Goal: Check status: Check status

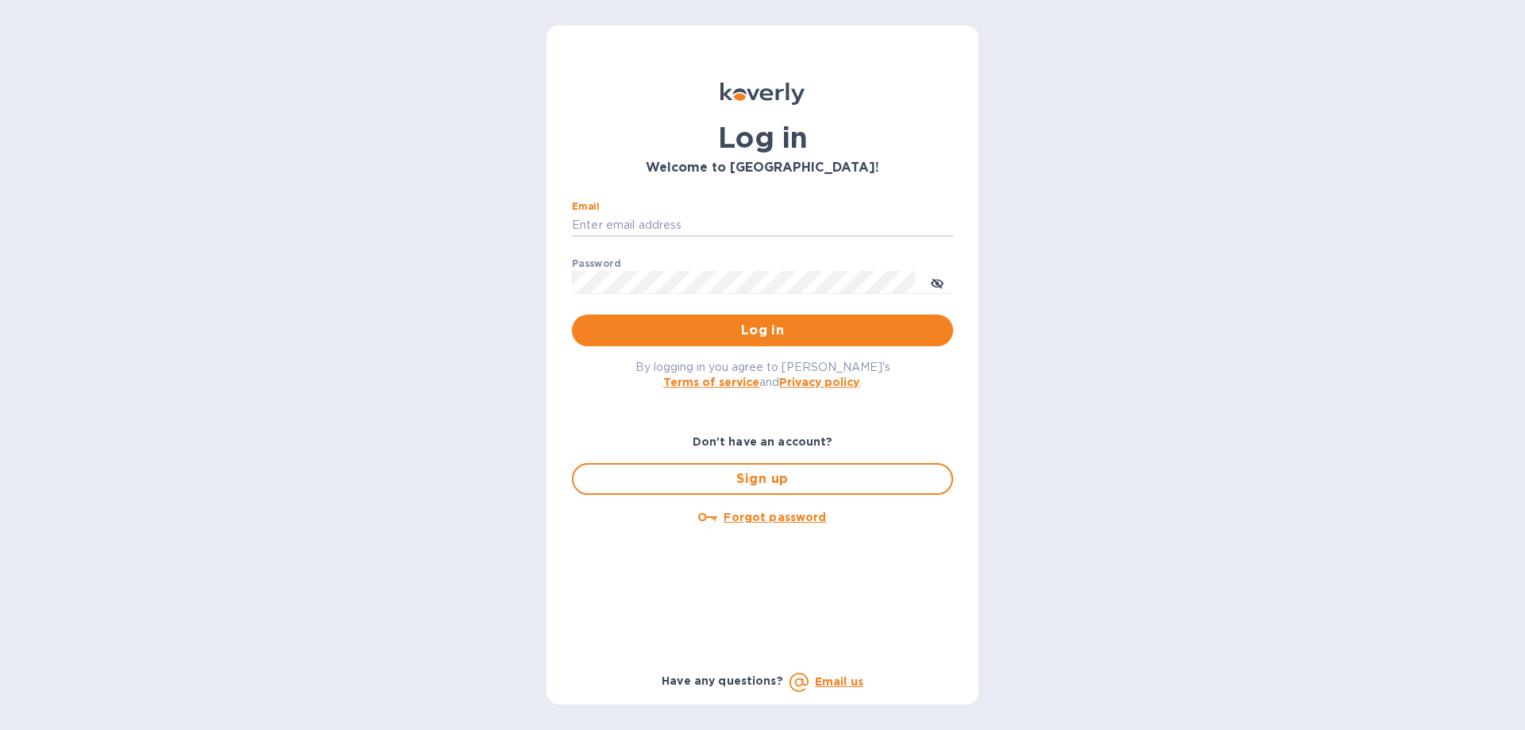
type input "[EMAIL_ADDRESS][DOMAIN_NAME]"
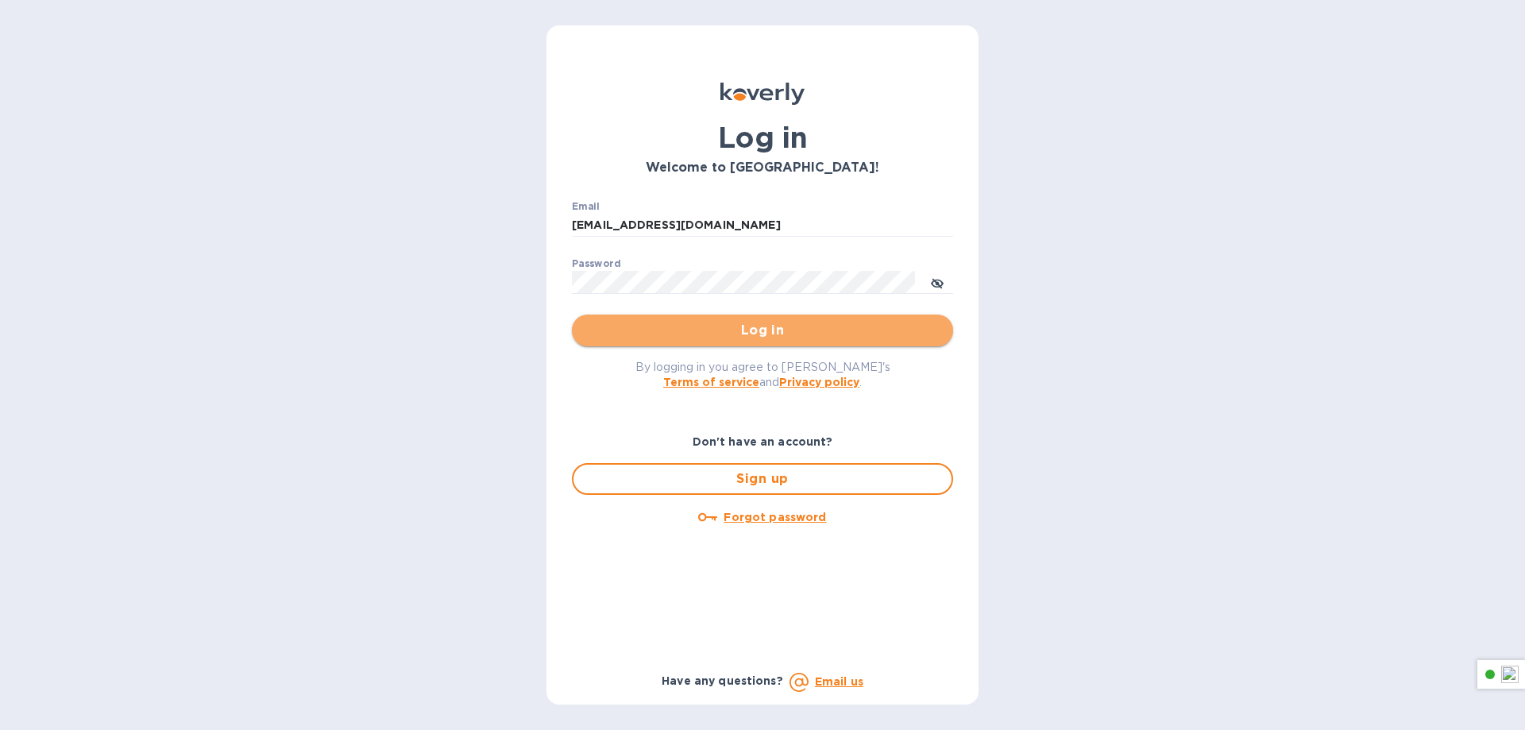
click at [770, 330] on span "Log in" at bounding box center [763, 330] width 356 height 19
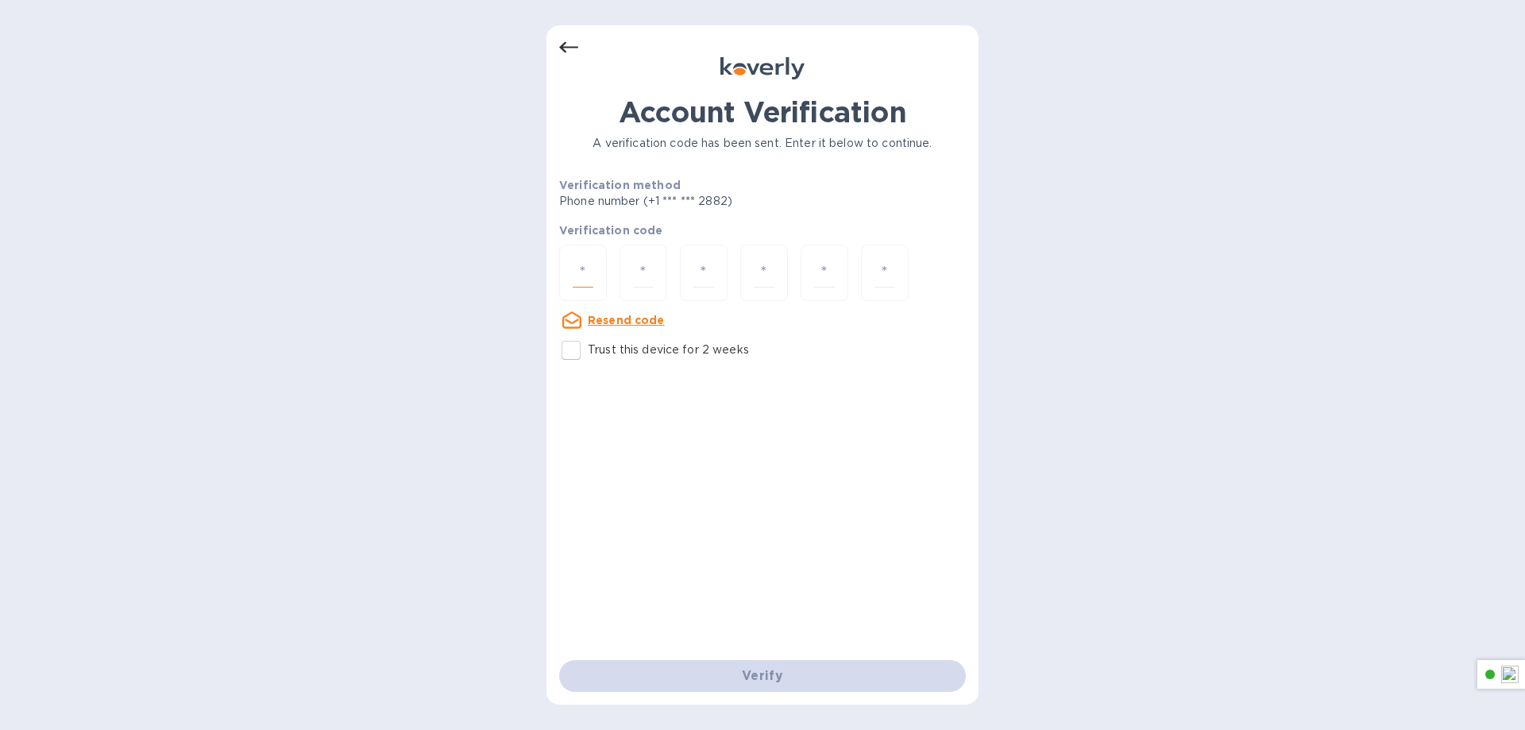
click at [578, 262] on input "number" at bounding box center [583, 272] width 21 height 29
paste input "8"
type input "8"
type input "6"
type input "2"
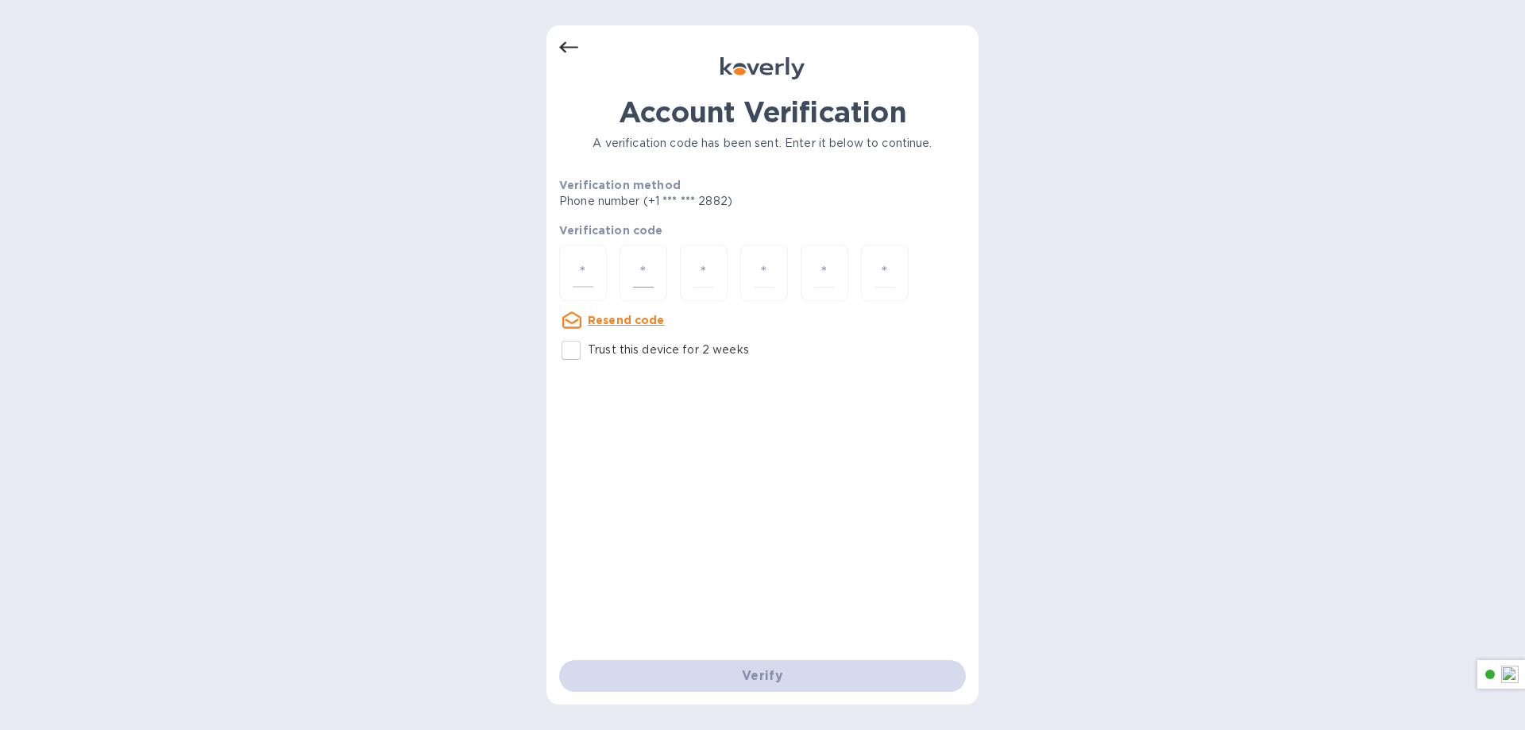
type input "6"
type input "8"
type input "3"
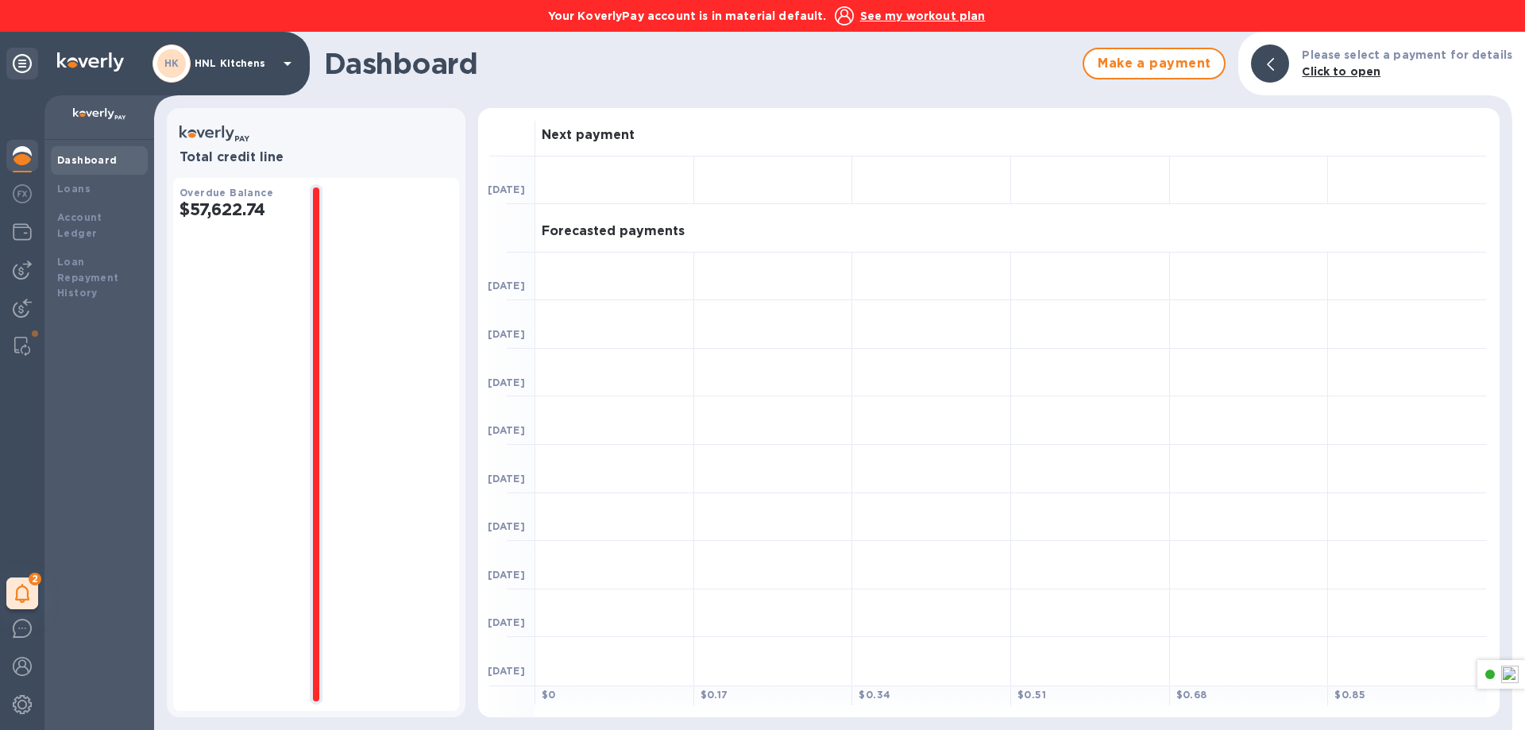
click at [724, 84] on div "Dashboard Make a payment Please select a payment for details Click to open" at bounding box center [833, 64] width 1358 height 64
click at [887, 20] on u "See my workout plan" at bounding box center [923, 16] width 126 height 13
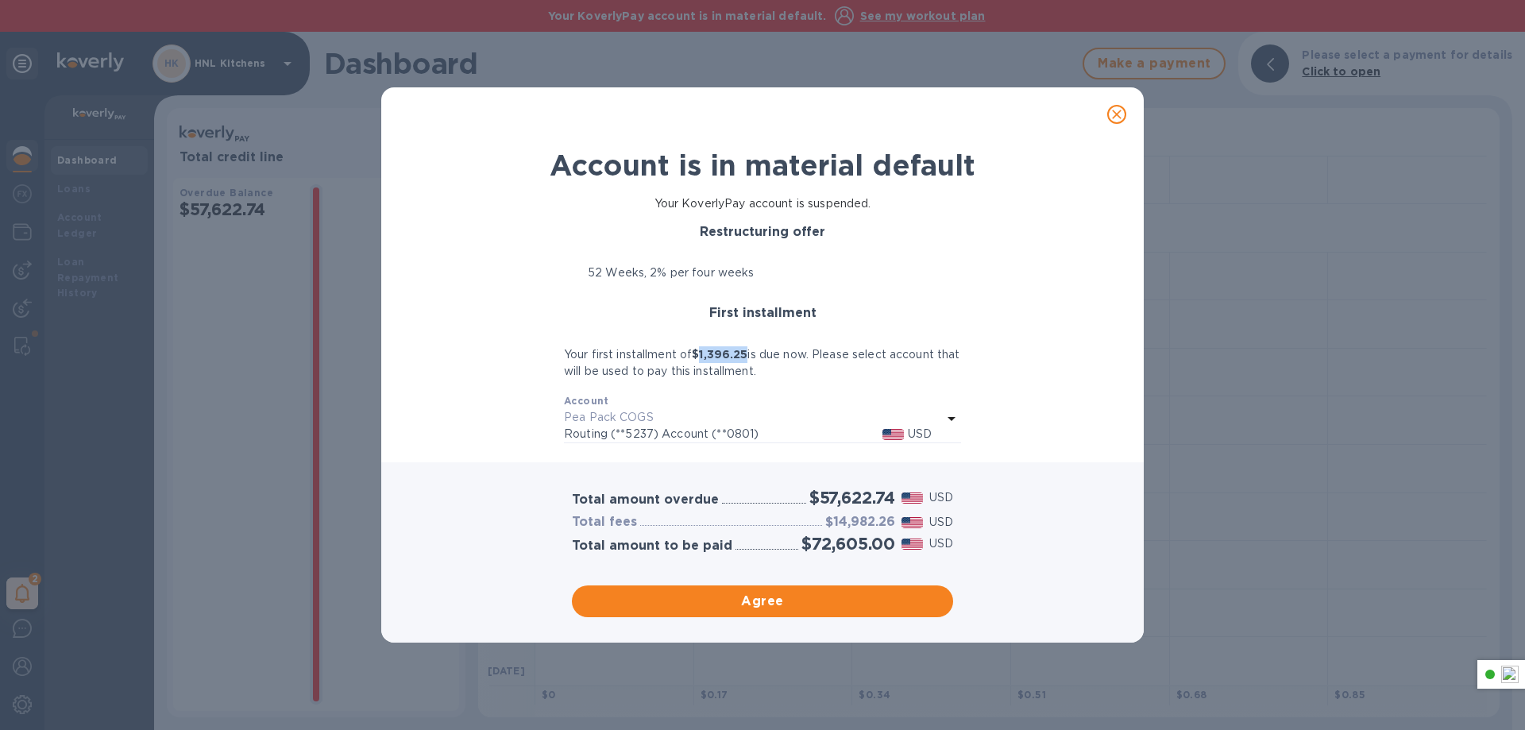
drag, startPoint x: 752, startPoint y: 348, endPoint x: 707, endPoint y: 352, distance: 44.7
click at [707, 352] on b "$1,396.25" at bounding box center [720, 354] width 56 height 13
copy b "1,396.25"
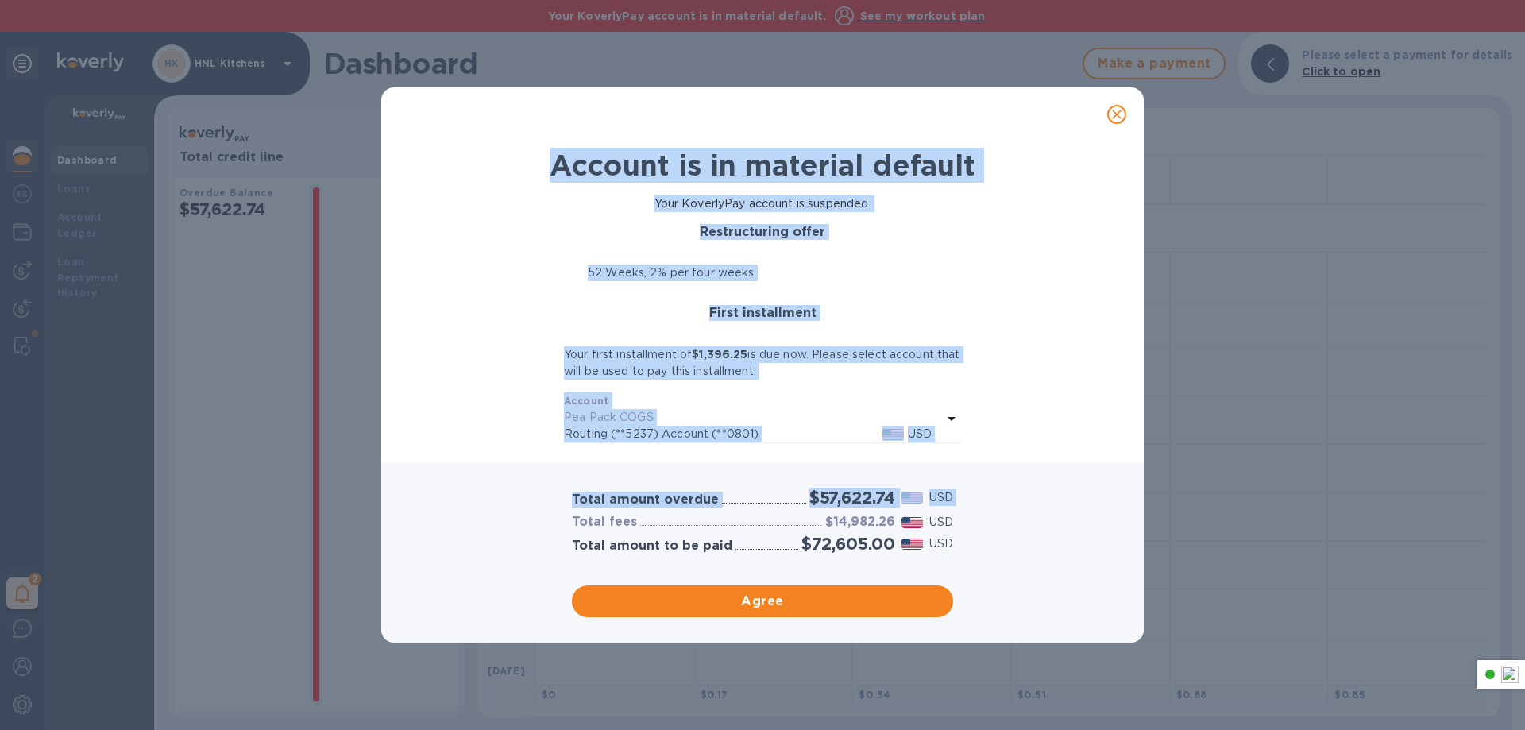
drag, startPoint x: 566, startPoint y: 531, endPoint x: 539, endPoint y: 147, distance: 384.6
click at [539, 147] on div "Account is in material default Your KoverlyPay account is suspended. Restructur…" at bounding box center [762, 365] width 763 height 556
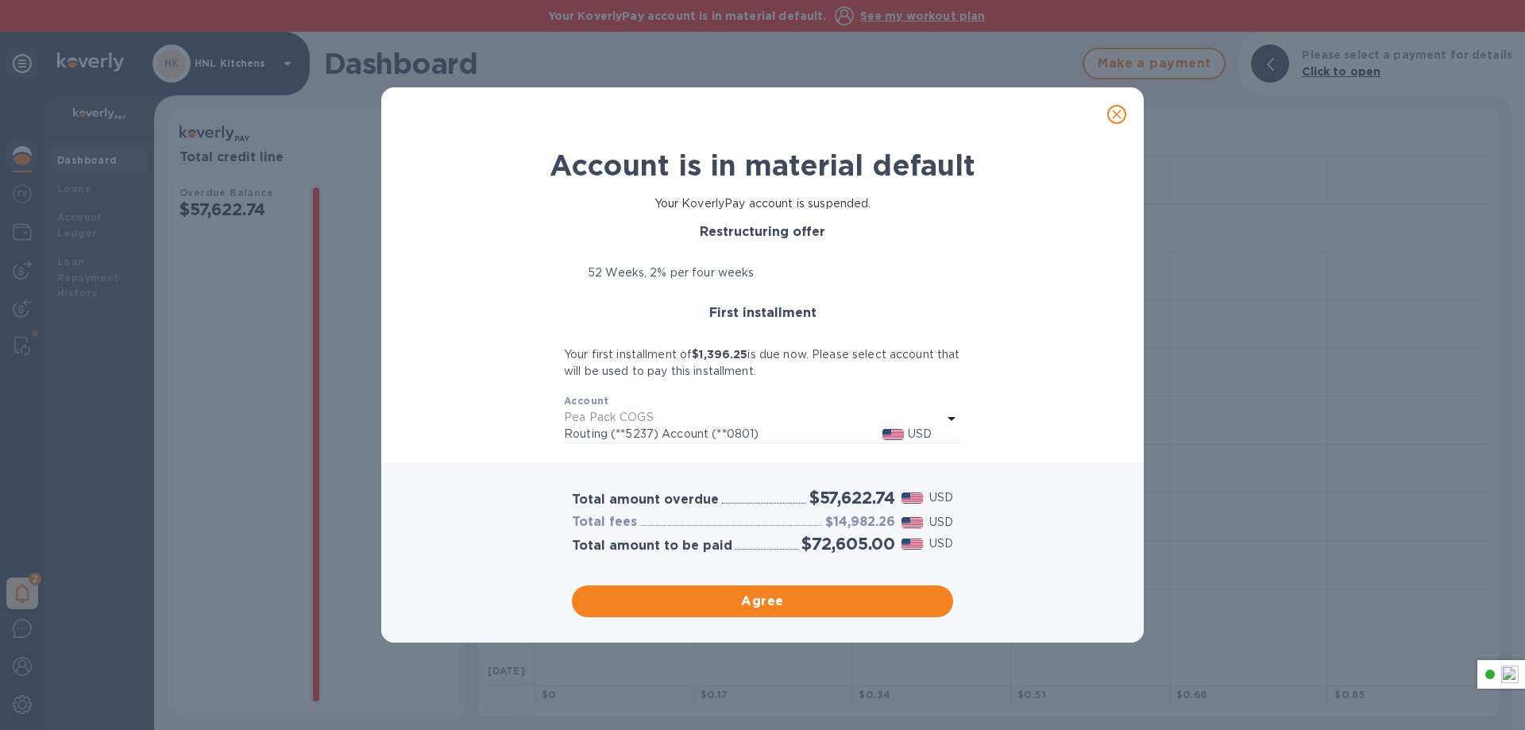
click at [1027, 564] on div "Total amount overdue $57,622.74 USD Total fees $14,982.26 USD Total amount to b…" at bounding box center [762, 552] width 763 height 180
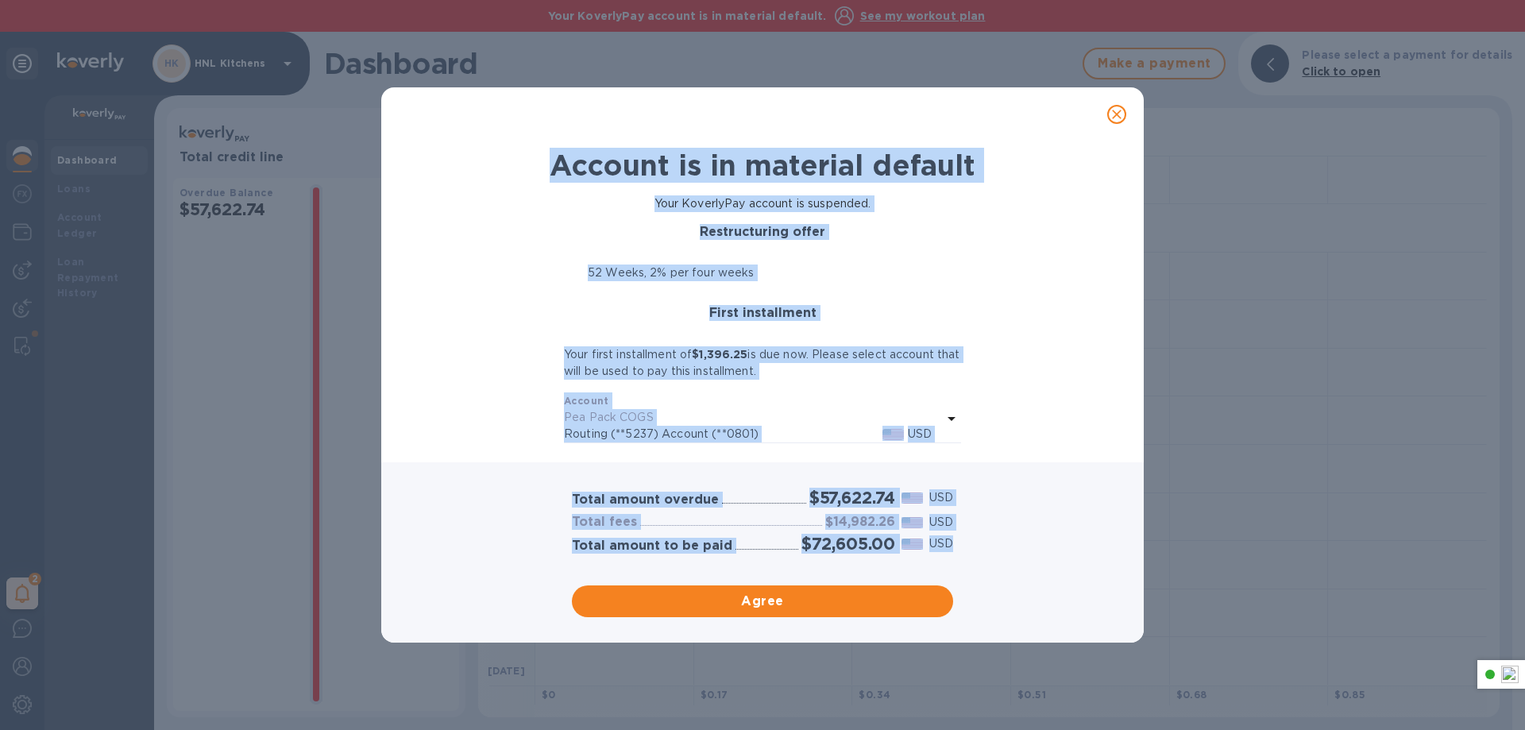
drag, startPoint x: 1019, startPoint y: 555, endPoint x: 547, endPoint y: 162, distance: 614.9
click at [547, 162] on div "Account is in material default Your KoverlyPay account is suspended. Restructur…" at bounding box center [762, 365] width 763 height 556
click at [528, 195] on div "Your KoverlyPay account is suspended." at bounding box center [762, 203] width 721 height 29
click at [598, 228] on h3 "Restructuring offer" at bounding box center [762, 232] width 397 height 15
